Goal: Task Accomplishment & Management: Manage account settings

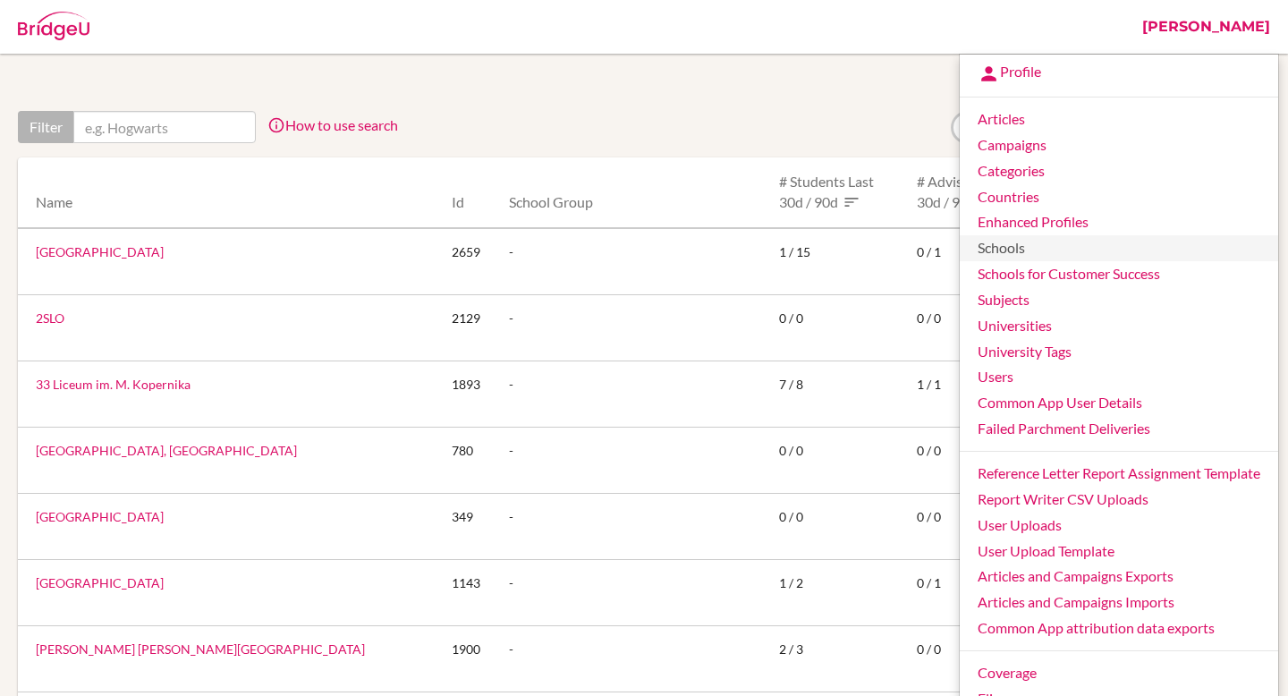
click at [1029, 250] on link "Schools" at bounding box center [1119, 248] width 318 height 26
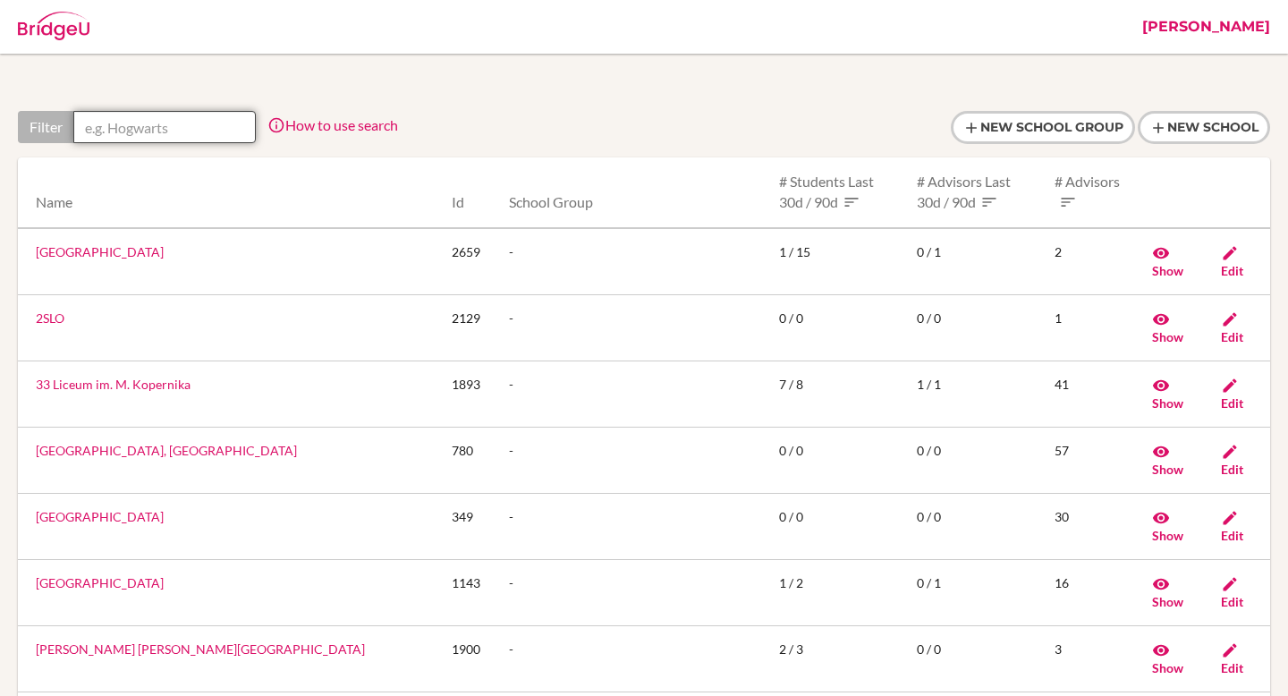
click at [161, 136] on input "text" at bounding box center [164, 127] width 182 height 32
paste input "bernard.baraku@ilg-ks.org"
type input "bernard.baraku@ilg-ks.org"
click at [1216, 29] on link "[PERSON_NAME]" at bounding box center [1206, 27] width 146 height 54
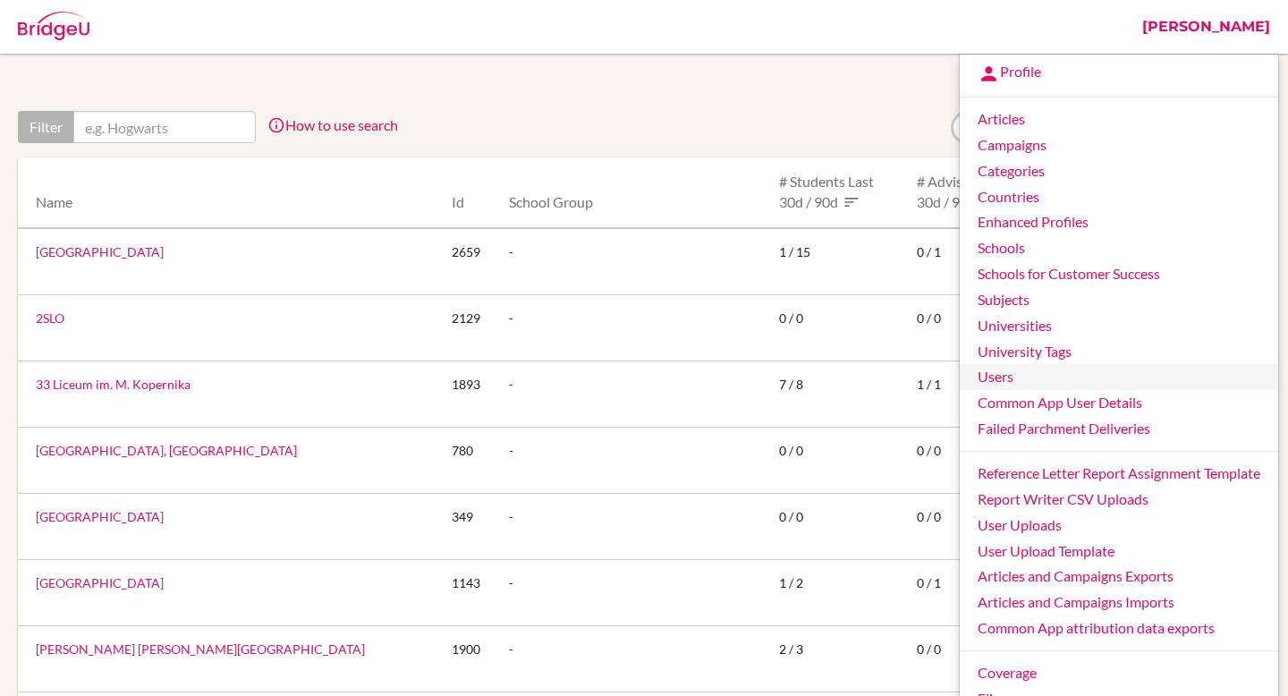
click at [1009, 386] on link "Users" at bounding box center [1119, 377] width 318 height 26
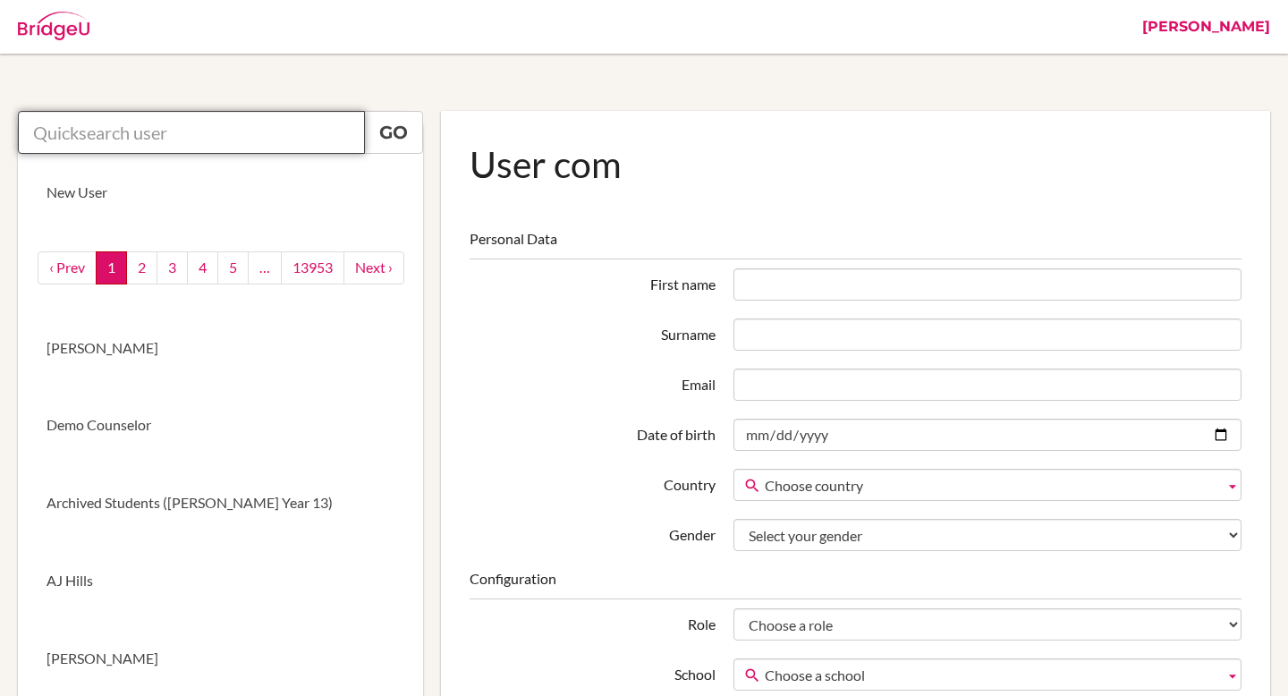
click at [253, 143] on input "text" at bounding box center [191, 132] width 347 height 43
paste input "[PERSON_NAME][EMAIL_ADDRESS][PERSON_NAME][DOMAIN_NAME]"
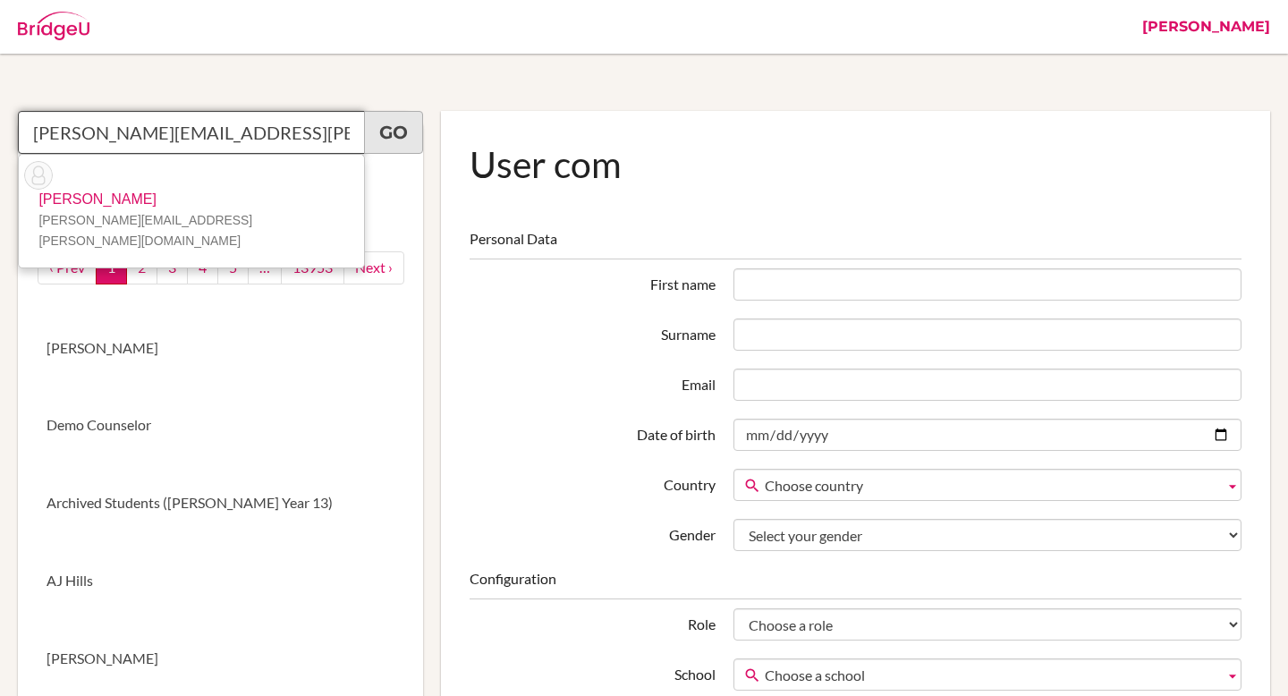
type input "[PERSON_NAME][EMAIL_ADDRESS][PERSON_NAME][DOMAIN_NAME]"
click at [391, 140] on link "Go" at bounding box center [393, 132] width 59 height 43
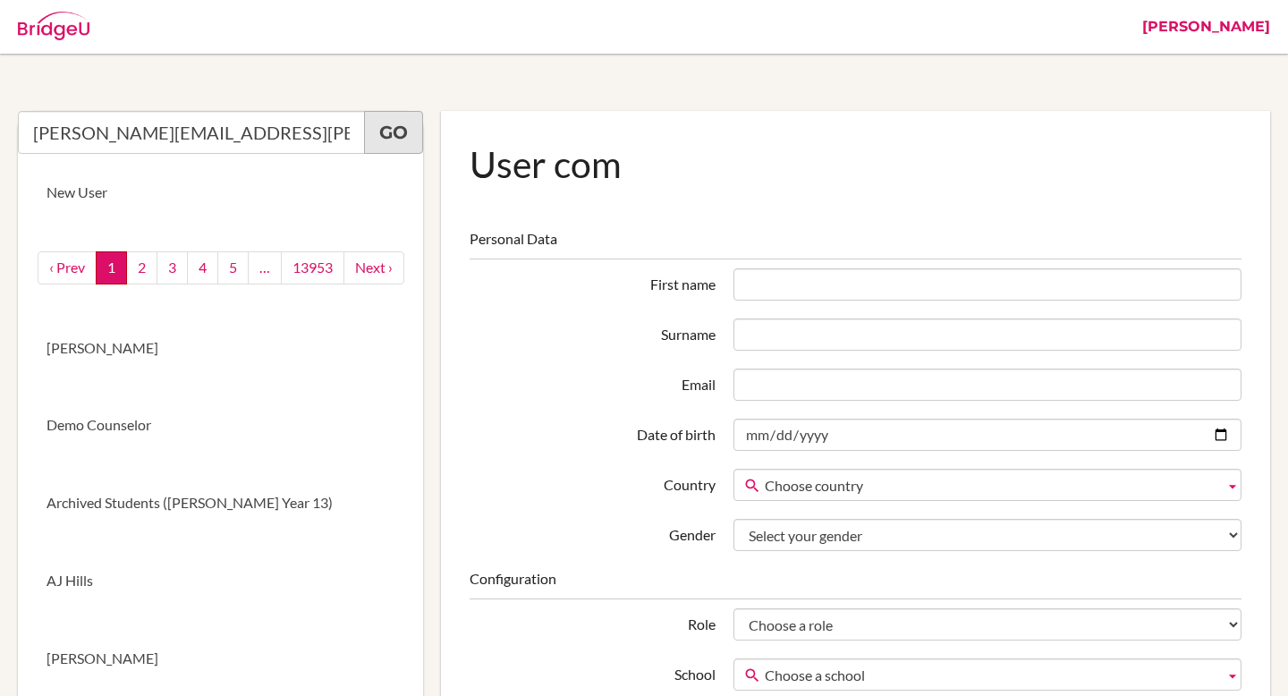
click at [394, 128] on link "Go" at bounding box center [393, 132] width 59 height 43
click at [328, 138] on input "[PERSON_NAME][EMAIL_ADDRESS][PERSON_NAME][DOMAIN_NAME]" at bounding box center [191, 132] width 347 height 43
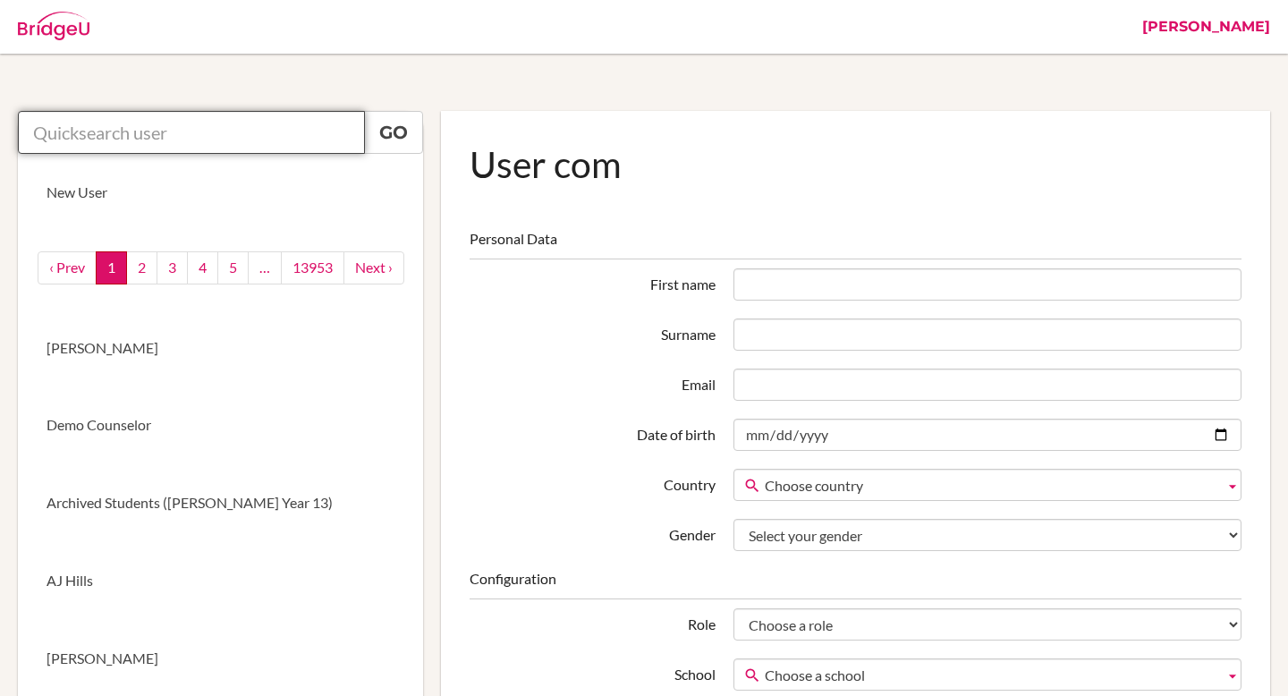
paste input "[PERSON_NAME][EMAIL_ADDRESS][PERSON_NAME][DOMAIN_NAME]"
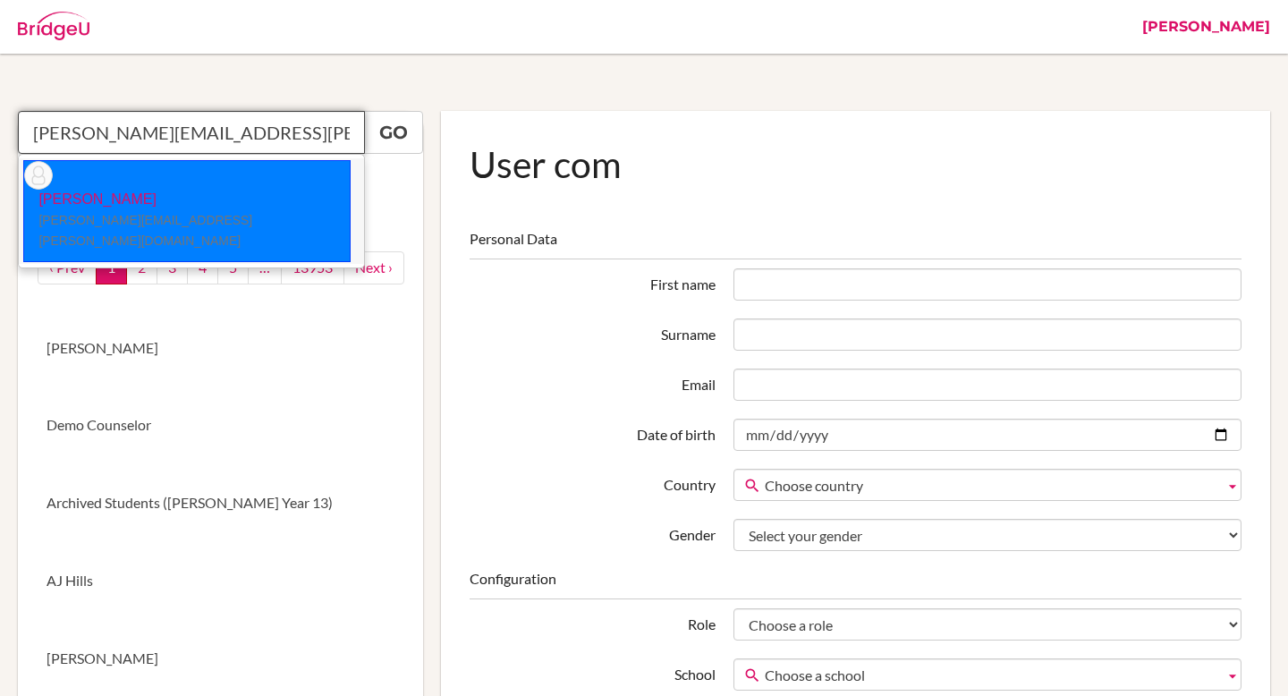
click at [123, 190] on p "Bernard Baraku bernard.baraku@ilg-ks.org" at bounding box center [187, 221] width 326 height 62
type input "Bernard Baraku"
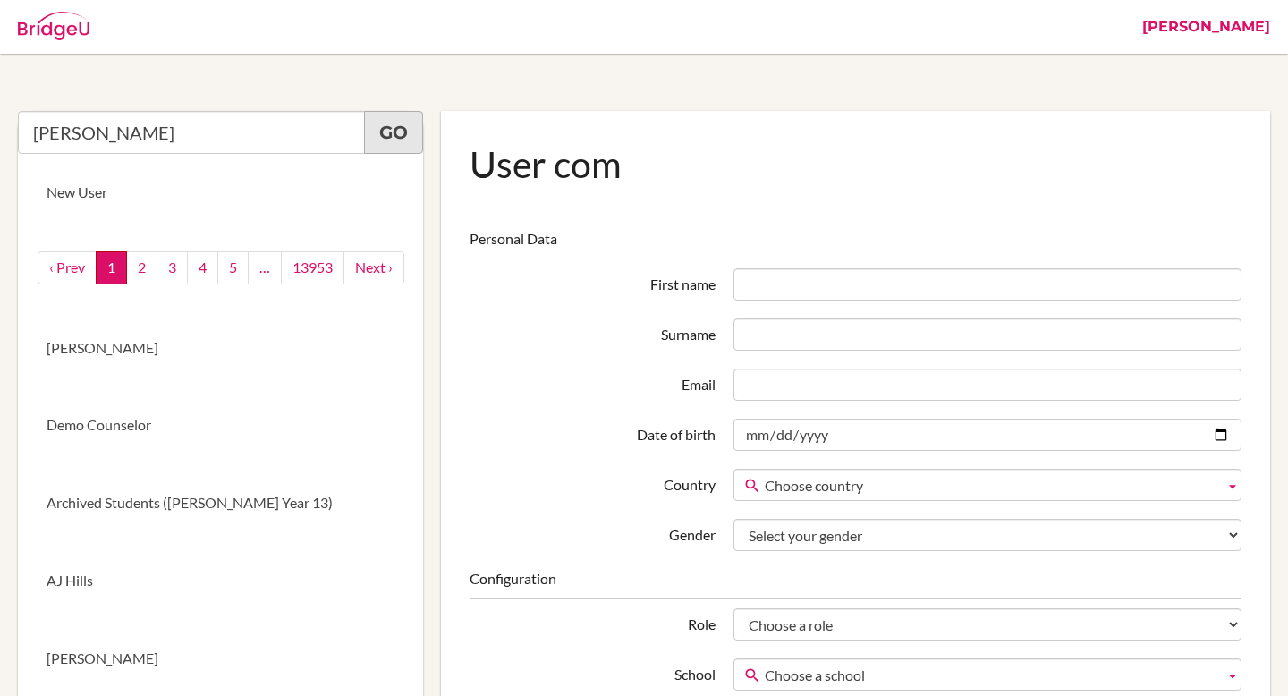
click at [383, 123] on link "Go" at bounding box center [393, 132] width 59 height 43
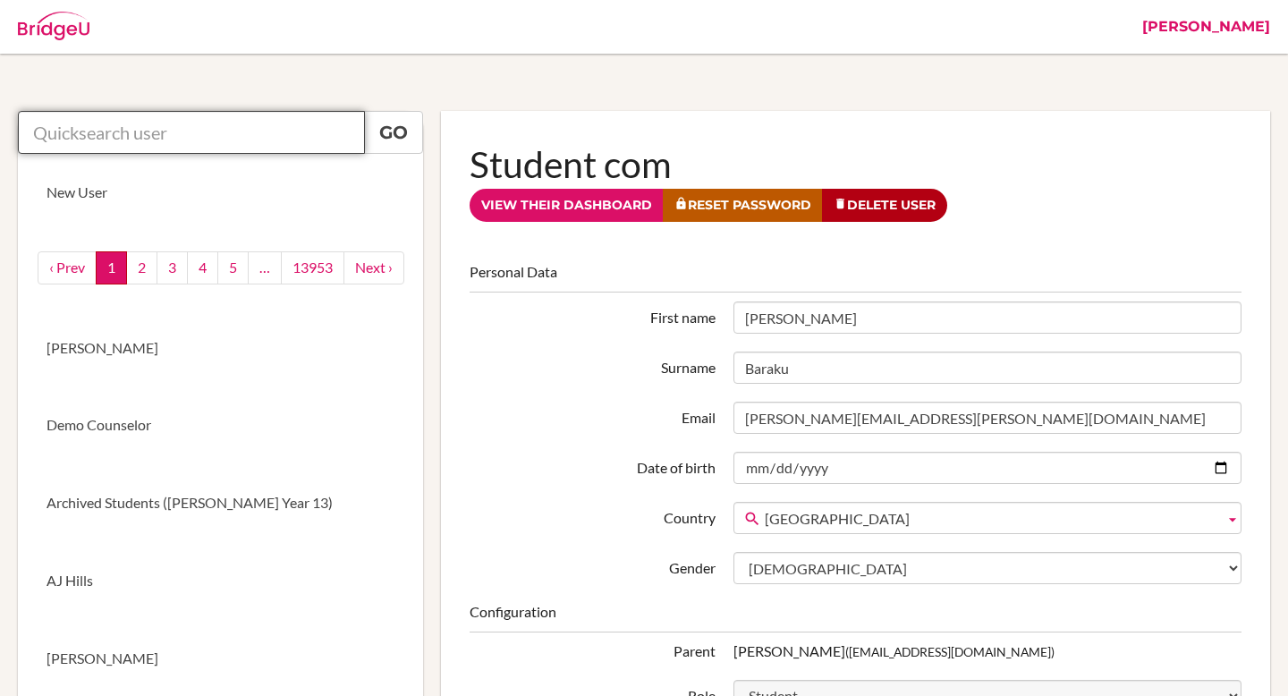
click at [245, 125] on input "text" at bounding box center [191, 132] width 347 height 43
paste input "[EMAIL_ADDRESS][DOMAIN_NAME]"
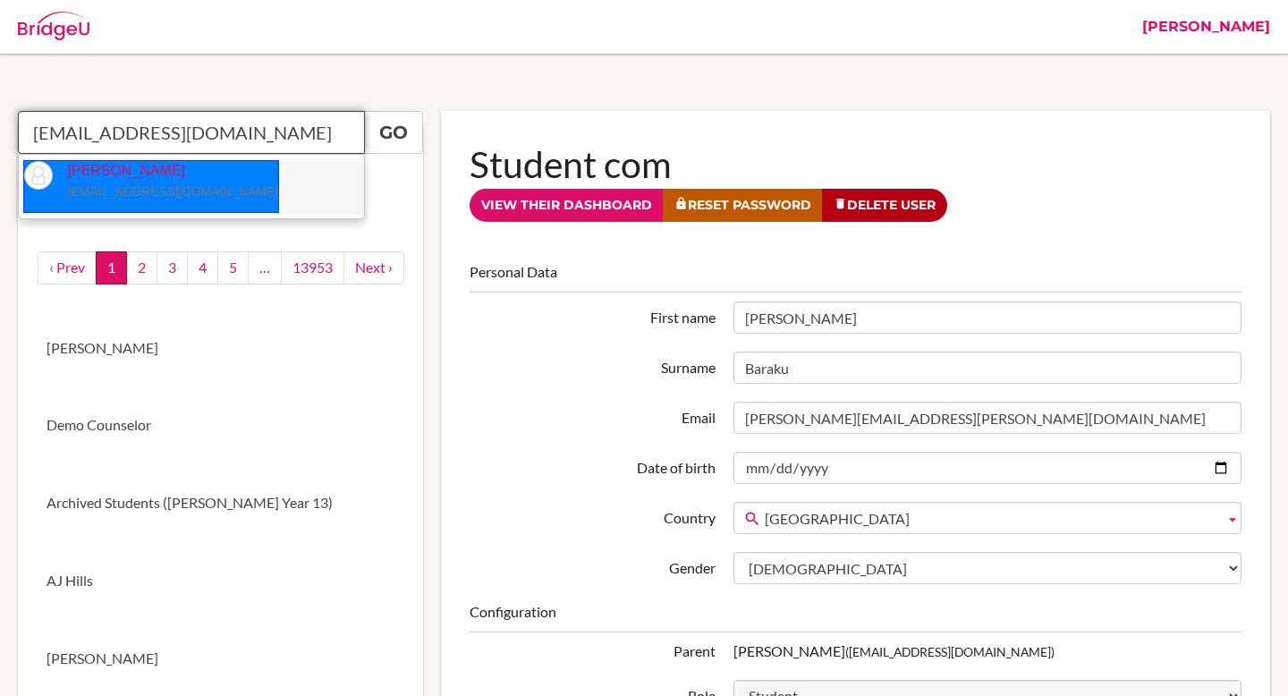
click at [140, 185] on small "[EMAIL_ADDRESS][DOMAIN_NAME]" at bounding box center [172, 191] width 211 height 14
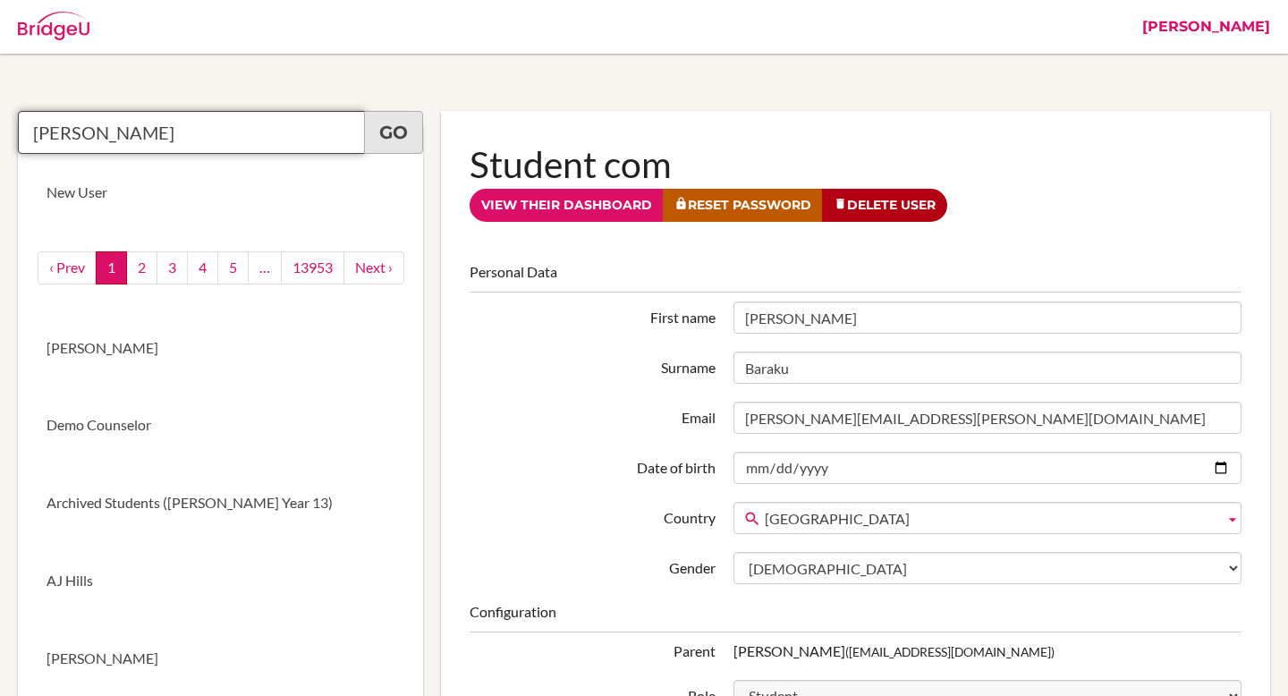
type input "[PERSON_NAME]"
click at [377, 131] on link "Go" at bounding box center [393, 132] width 59 height 43
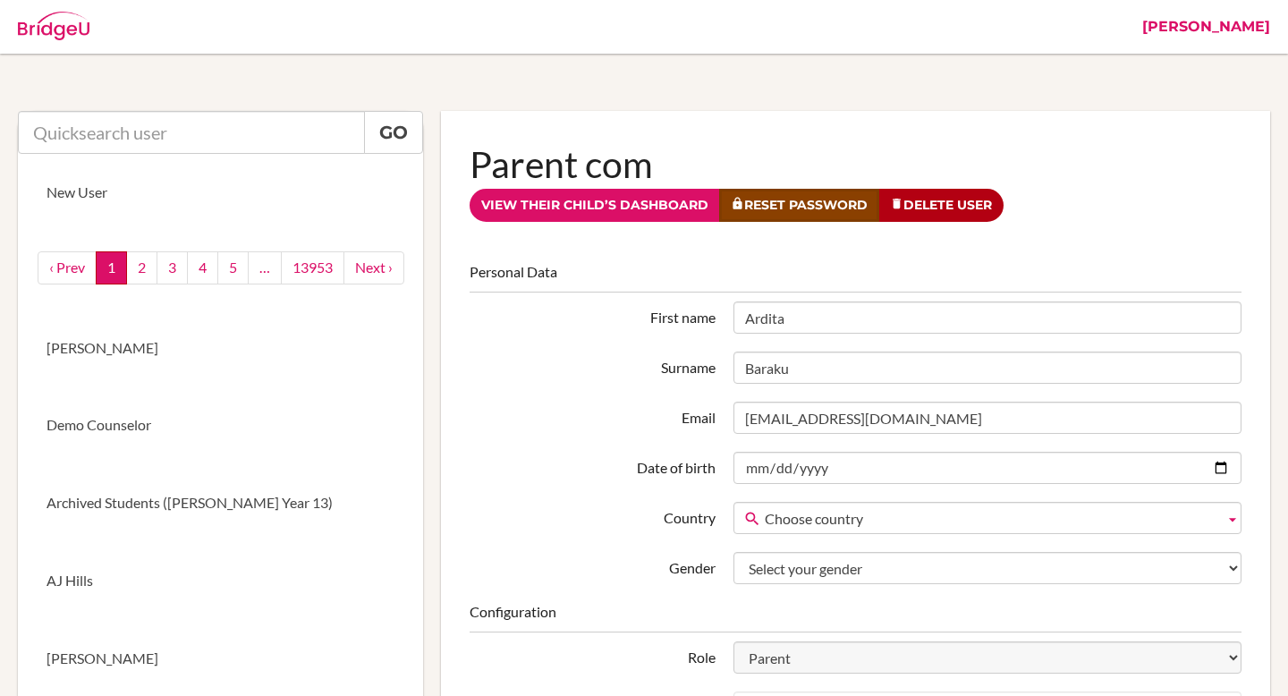
click at [791, 205] on link "Reset Password" at bounding box center [799, 205] width 160 height 33
